Goal: Go to known website: Access a specific website the user already knows

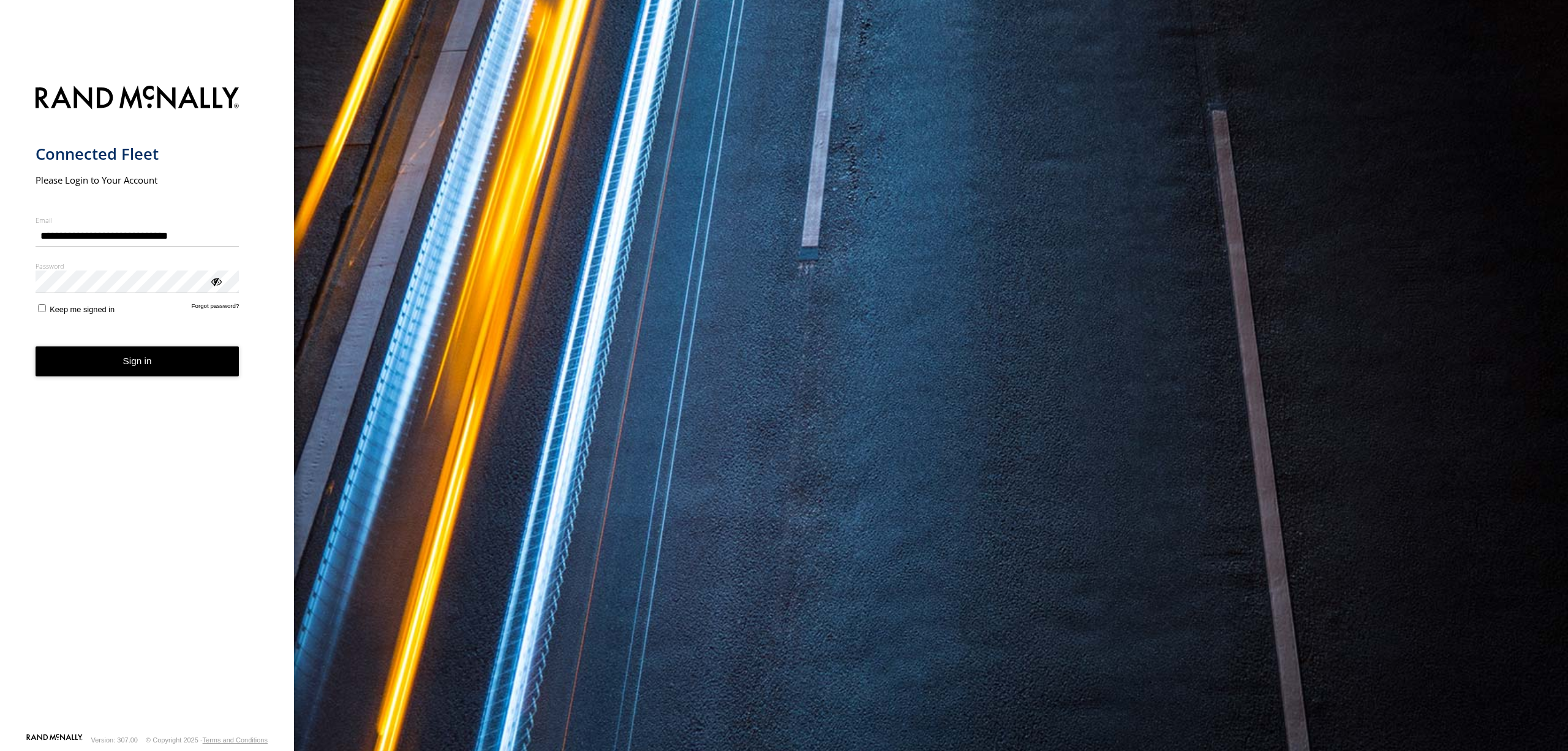
click at [133, 347] on button "Sign in" at bounding box center [138, 362] width 204 height 30
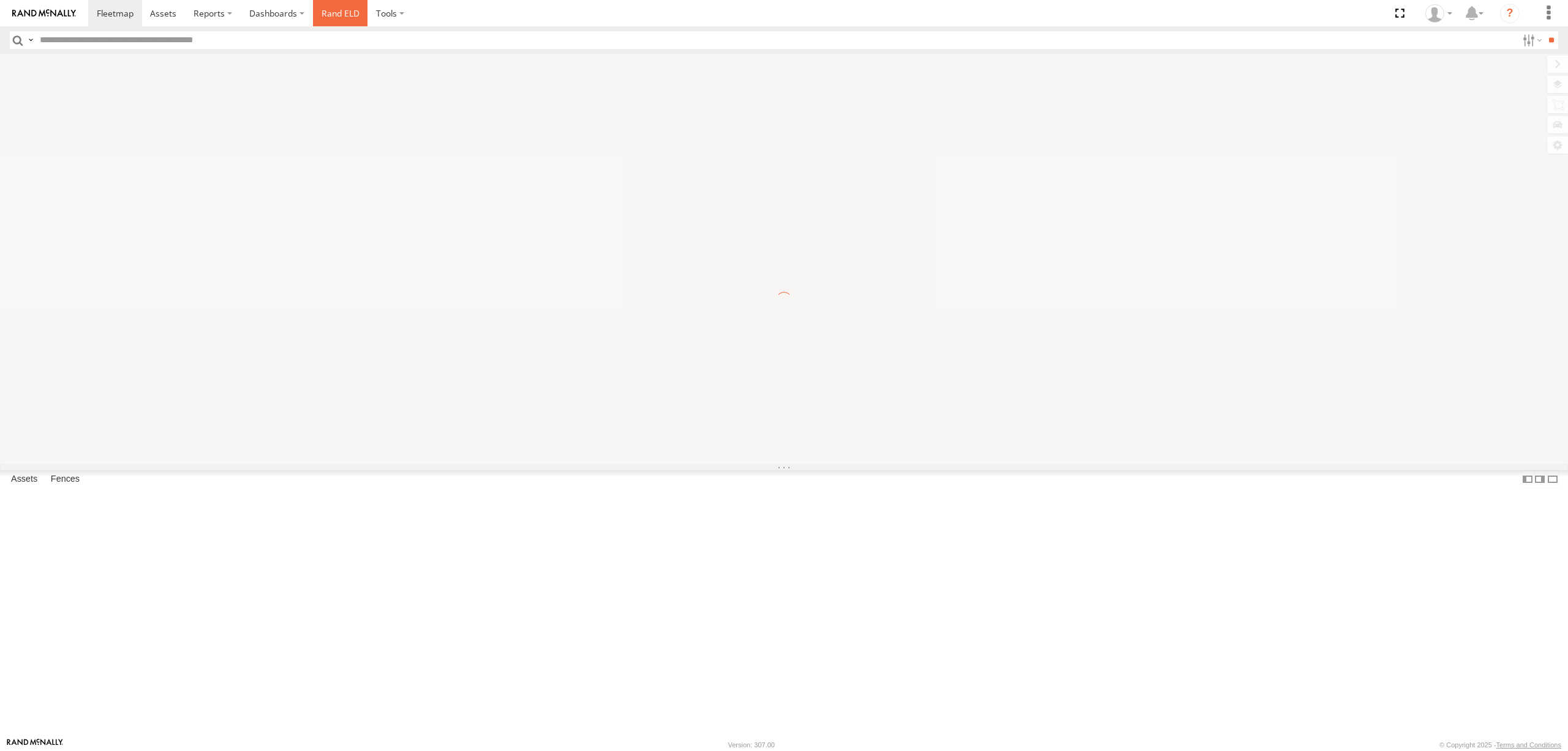
click at [350, 15] on link "Rand ELD" at bounding box center [340, 13] width 55 height 26
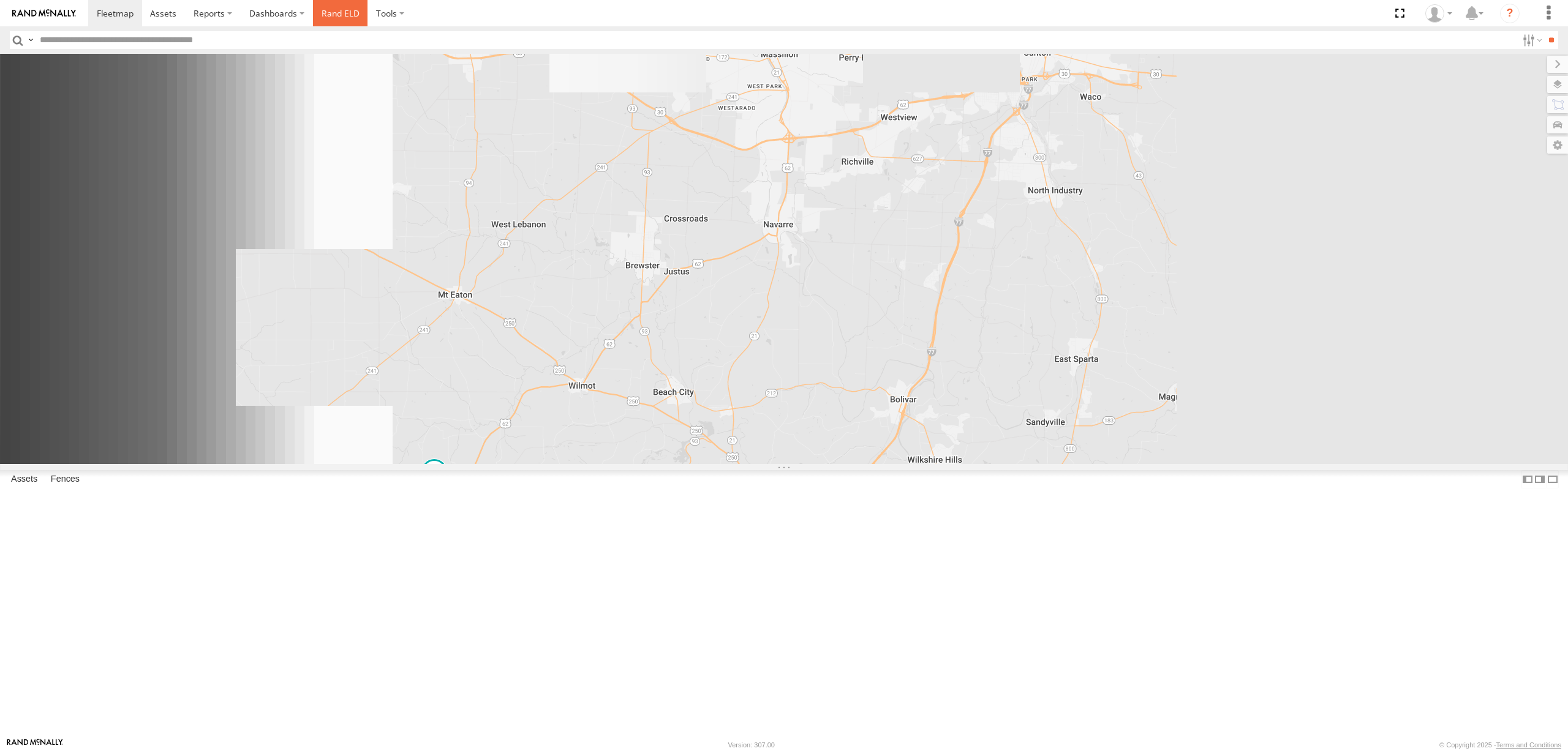
click at [347, 13] on link "Rand ELD" at bounding box center [340, 13] width 55 height 26
